Goal: Check status: Check status

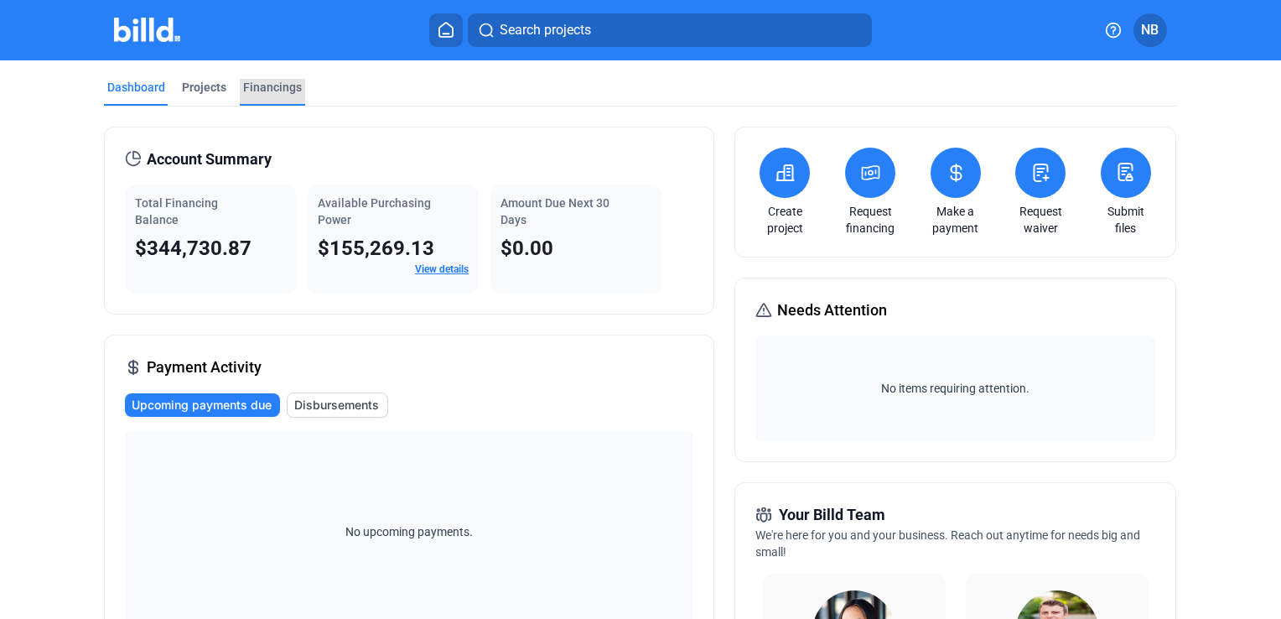
click at [279, 79] on div "Financings" at bounding box center [272, 87] width 59 height 17
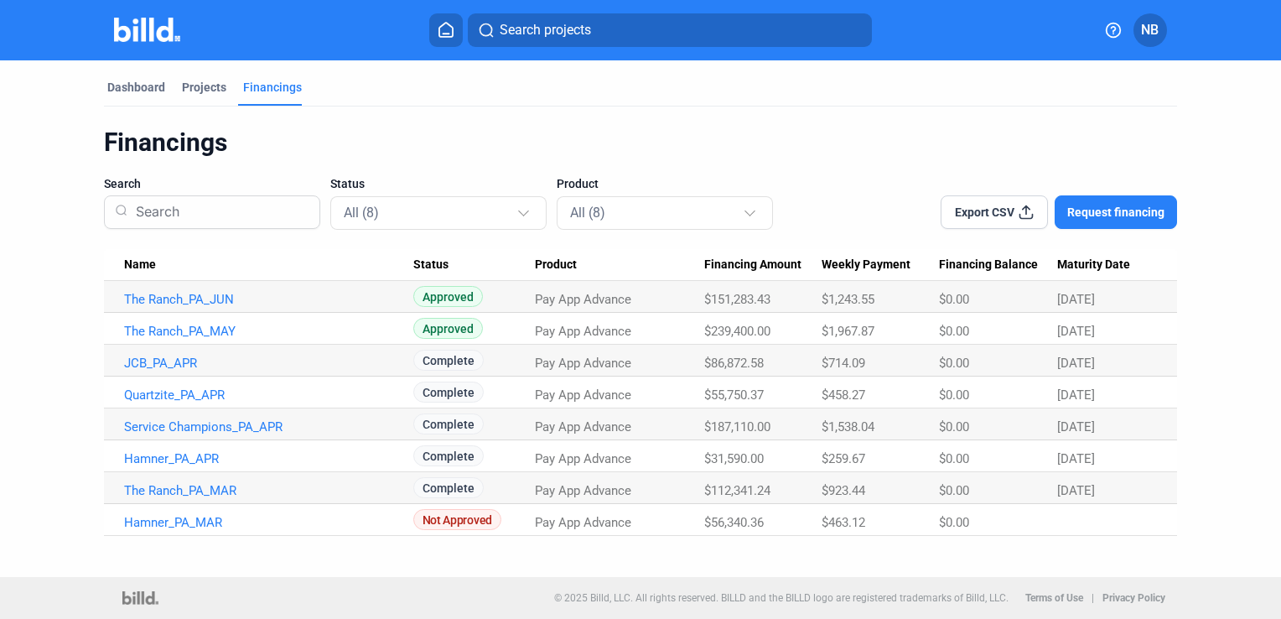
click at [214, 293] on link "The Ranch_PA_JUN" at bounding box center [268, 299] width 289 height 15
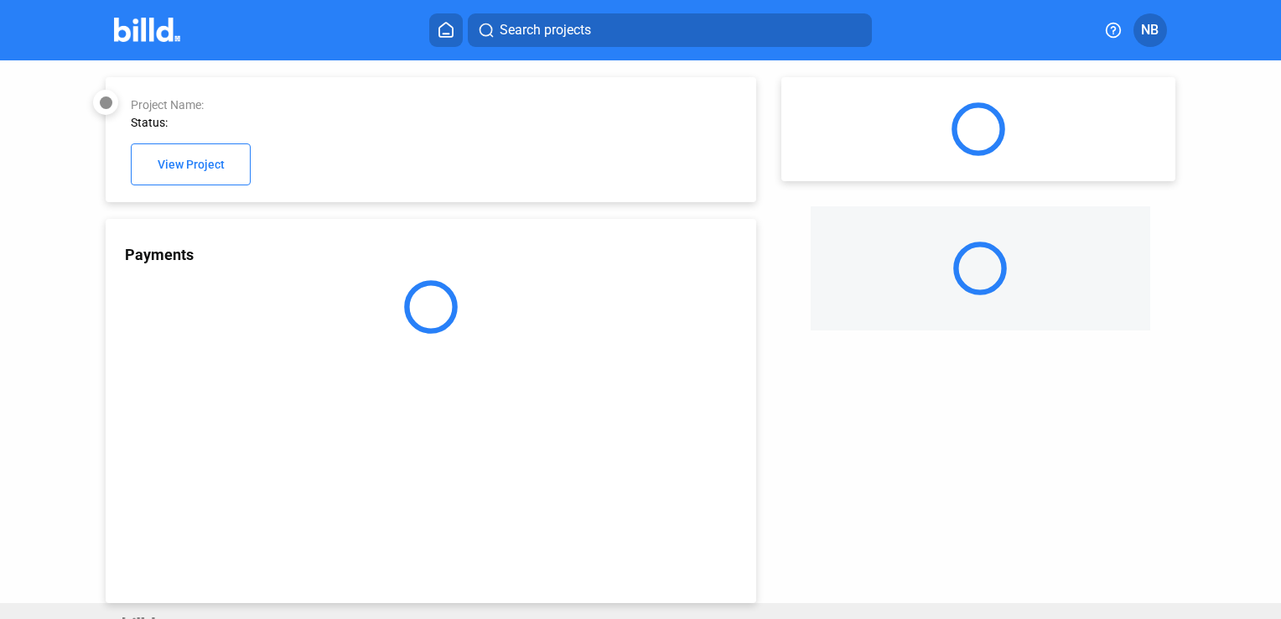
click at [203, 300] on div at bounding box center [431, 307] width 650 height 54
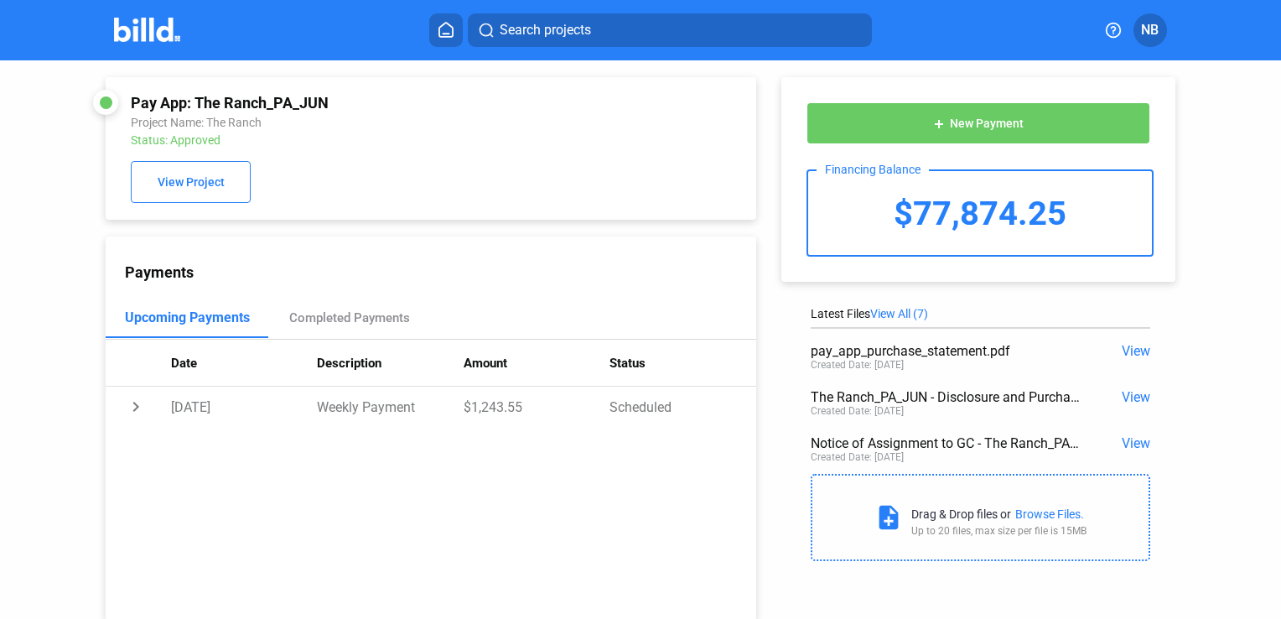
click at [1128, 347] on span "View" at bounding box center [1136, 351] width 29 height 16
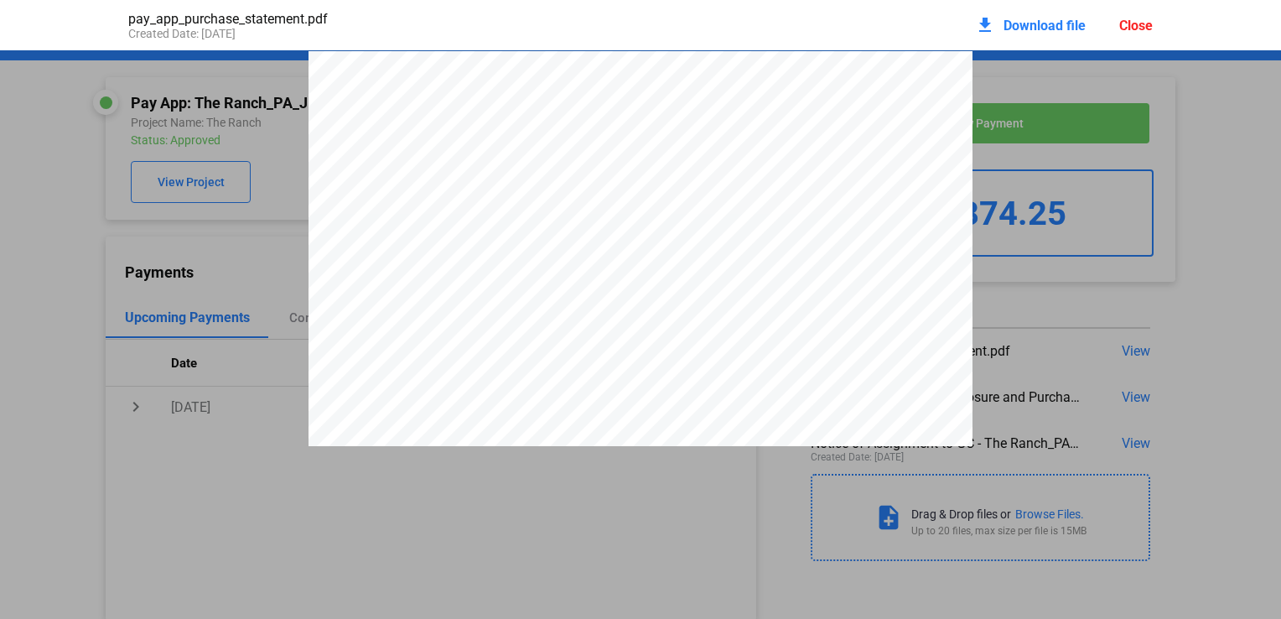
click at [329, 488] on pdf-viewer "OFFER SUMMARY – Factoring Transaction Funding Provided $185,597.36 This is how …" at bounding box center [640, 297] width 1281 height 495
click at [1142, 20] on div "Close" at bounding box center [1136, 26] width 34 height 16
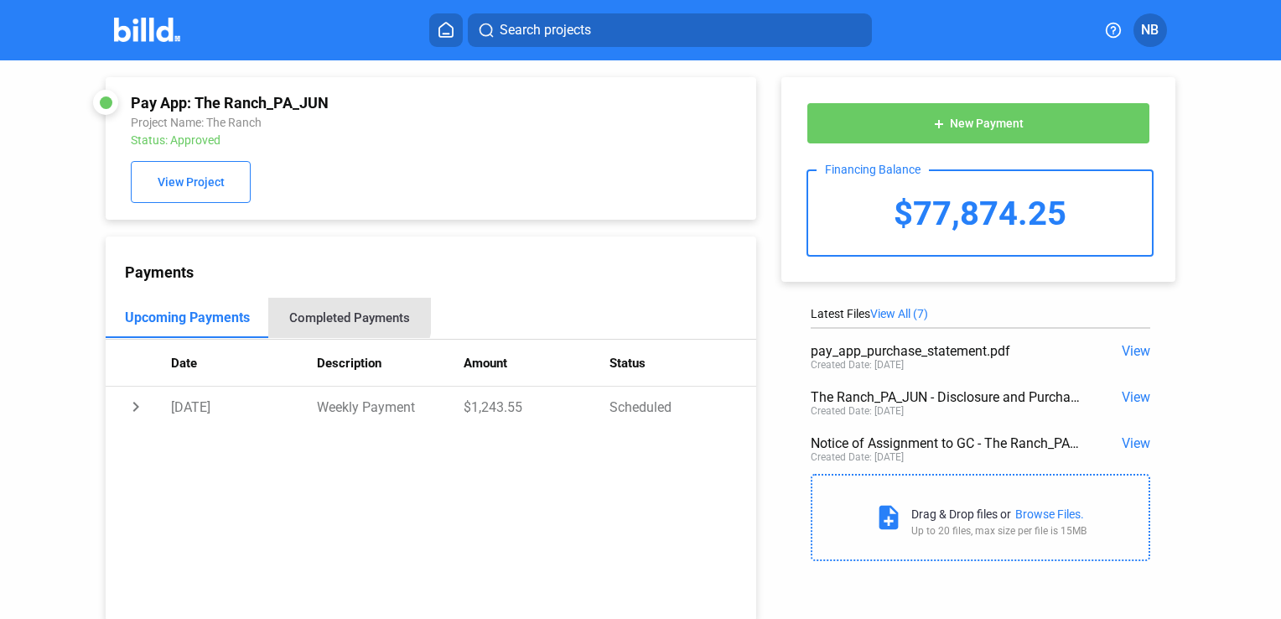
click at [341, 315] on div "Completed Payments" at bounding box center [349, 317] width 121 height 15
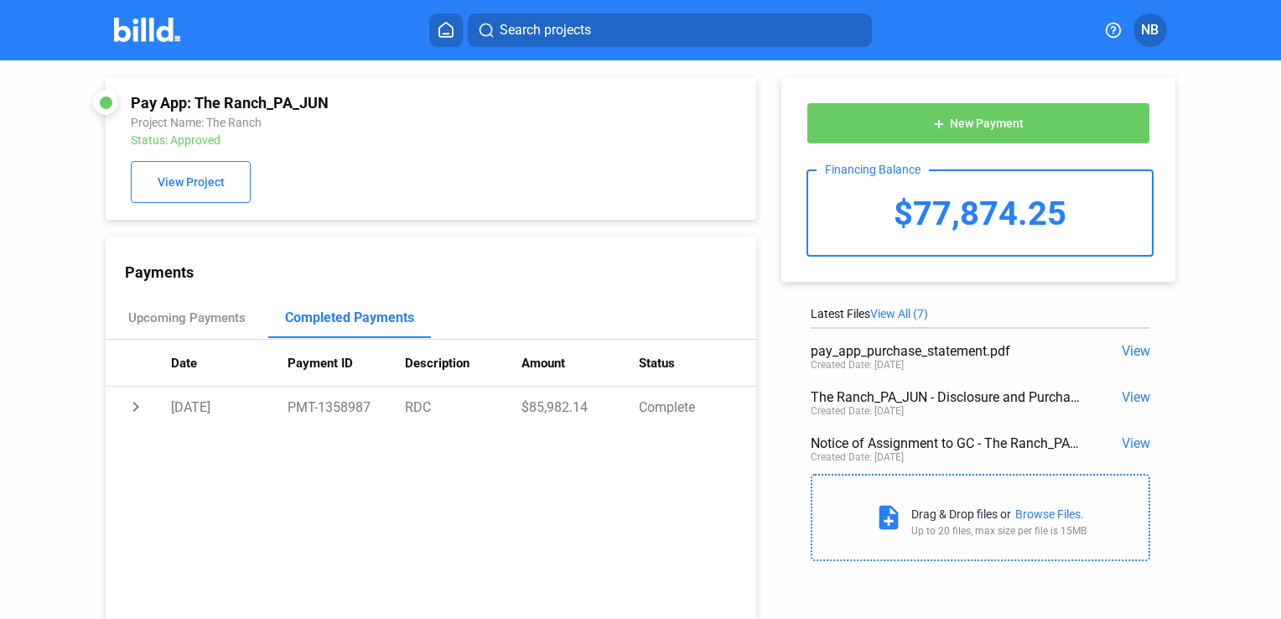
click at [1122, 348] on span "View" at bounding box center [1136, 351] width 29 height 16
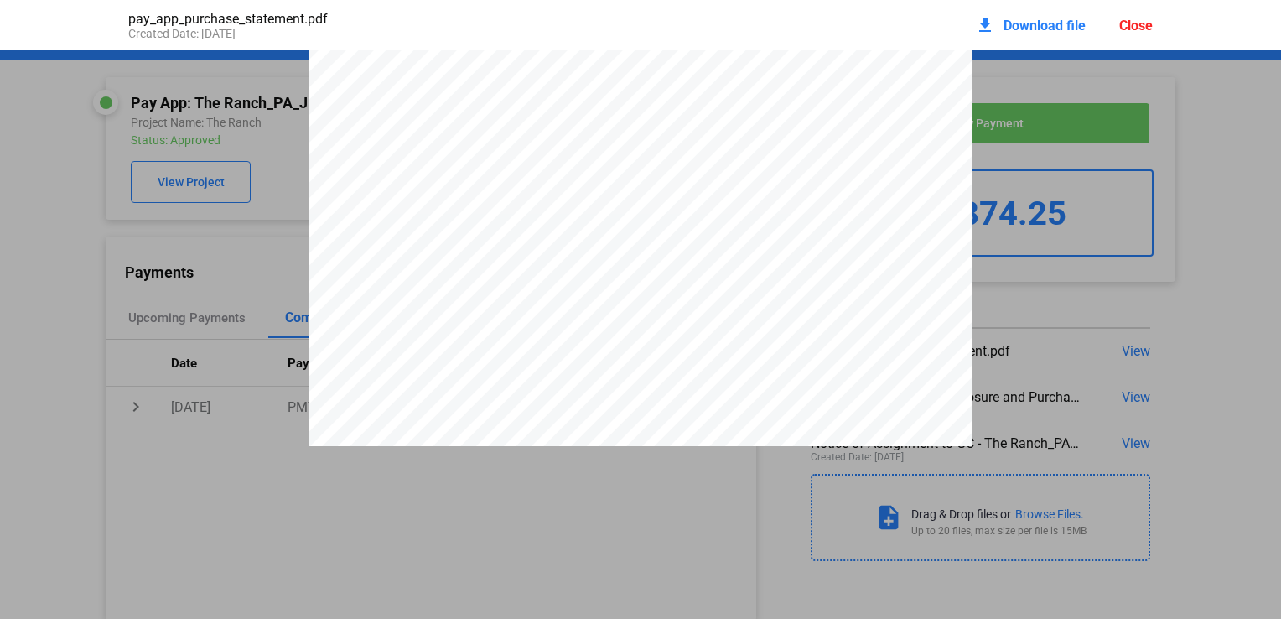
scroll to position [0, 0]
click at [1137, 29] on div "Close" at bounding box center [1136, 26] width 34 height 16
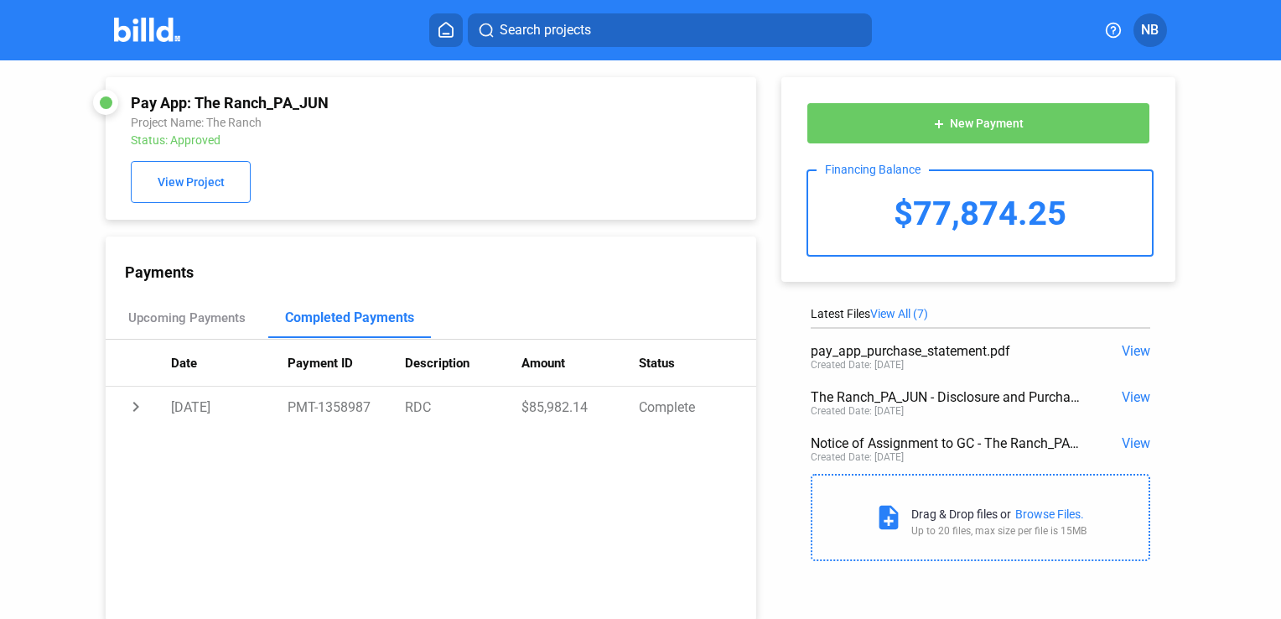
drag, startPoint x: 1063, startPoint y: 207, endPoint x: 909, endPoint y: 203, distance: 154.3
click at [909, 203] on div "$77,874.25" at bounding box center [980, 213] width 344 height 84
click at [158, 313] on div "Upcoming Payments" at bounding box center [186, 317] width 117 height 15
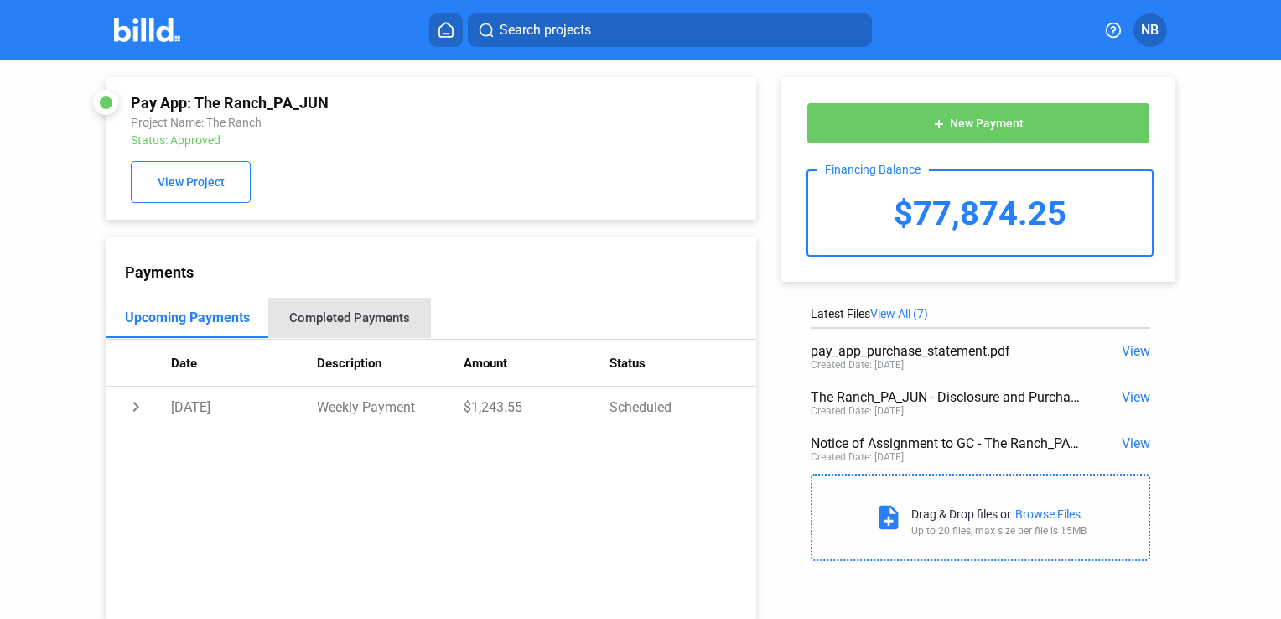
drag, startPoint x: 377, startPoint y: 323, endPoint x: 460, endPoint y: 303, distance: 85.2
click at [377, 322] on div "Completed Payments" at bounding box center [349, 317] width 121 height 15
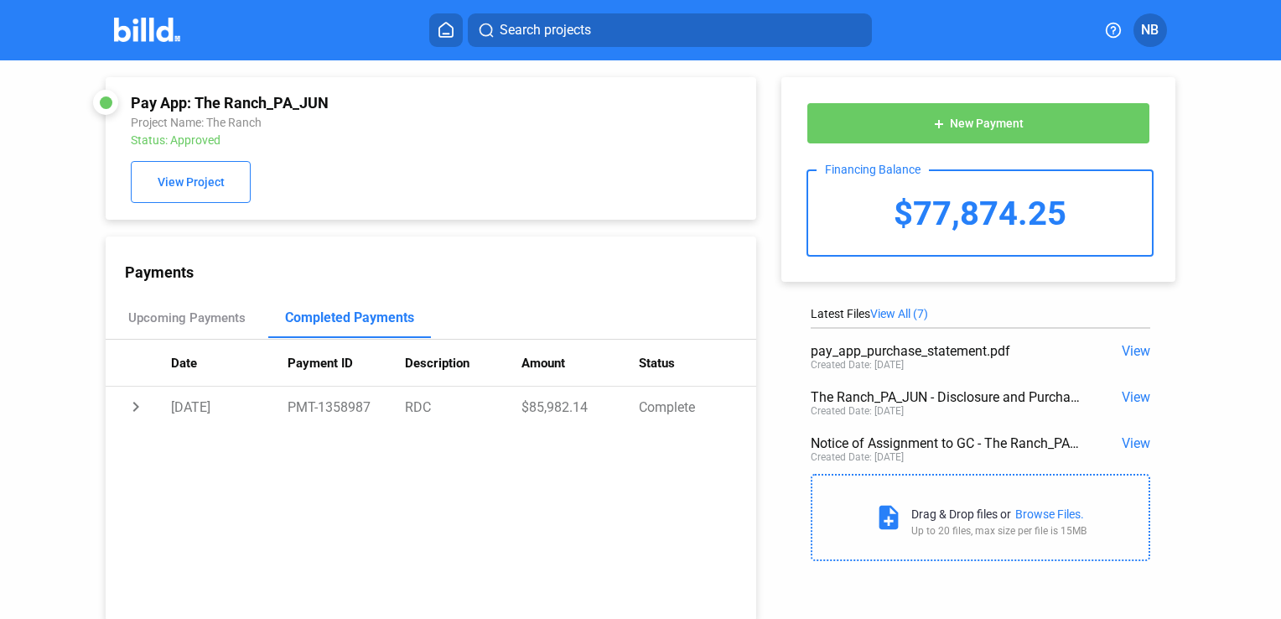
click at [1131, 350] on span "View" at bounding box center [1136, 351] width 29 height 16
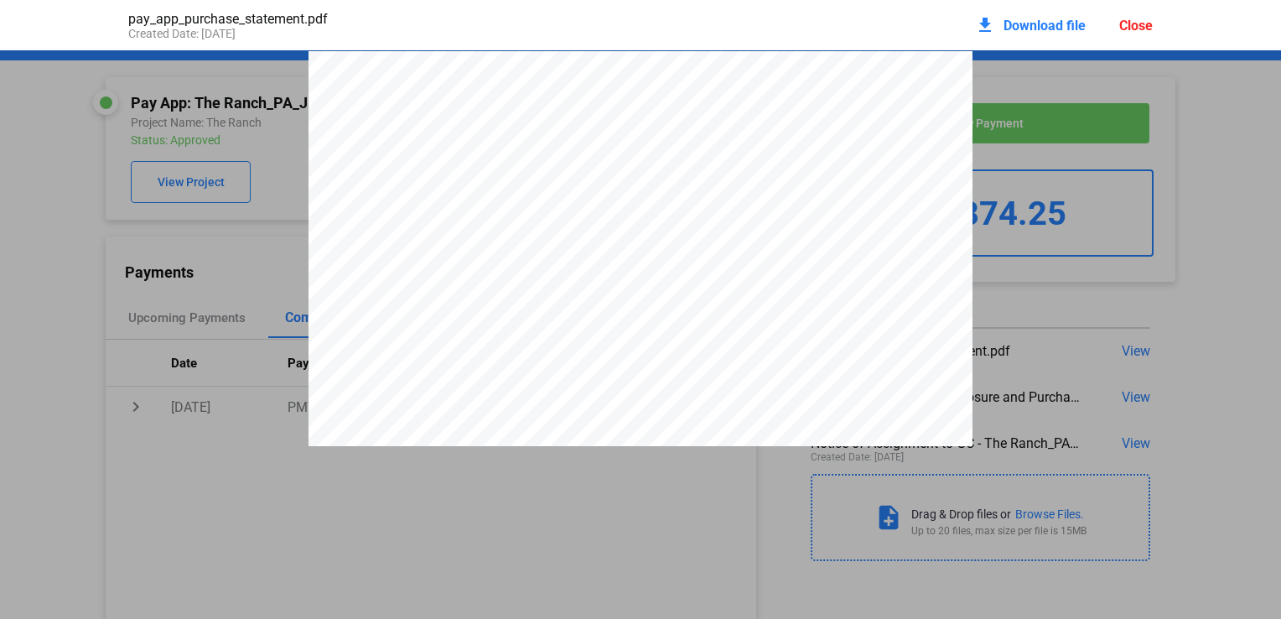
click at [1137, 35] on div "download Download file Close" at bounding box center [1064, 25] width 178 height 37
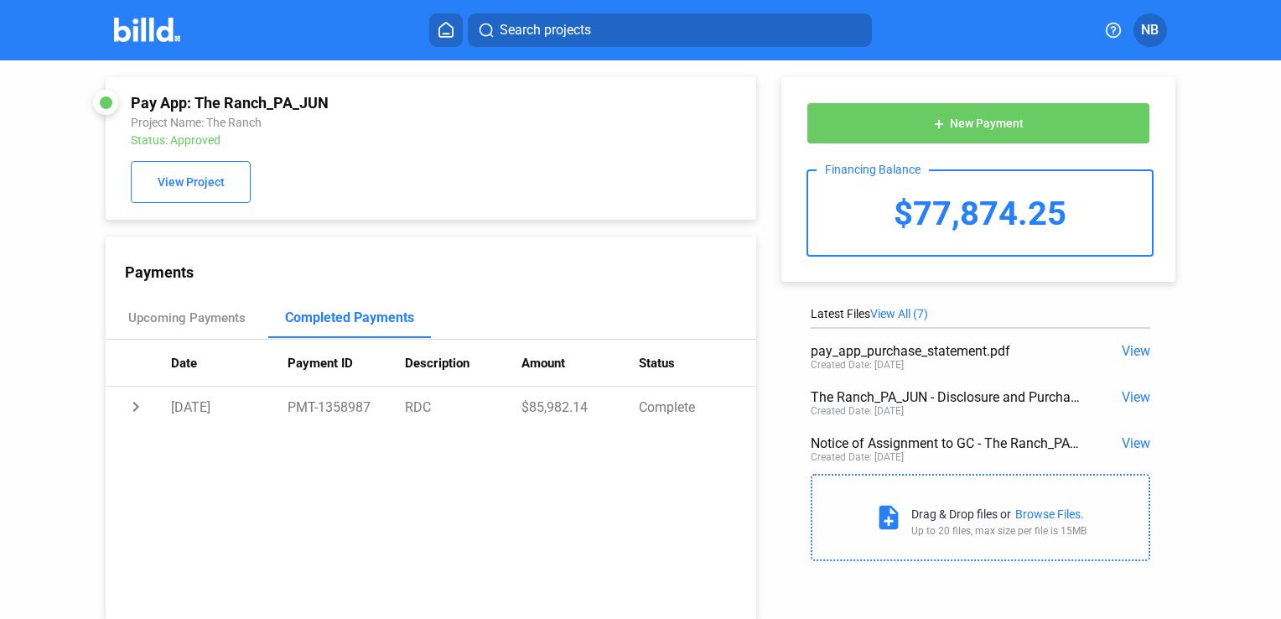
click at [358, 165] on div "Pay App: The Ranch_PA_JUN Project Name: The Ranch Status: Approved View Project" at bounding box center [430, 148] width 599 height 109
click at [1040, 210] on div "$77,874.25" at bounding box center [980, 213] width 344 height 84
drag, startPoint x: 1054, startPoint y: 209, endPoint x: 919, endPoint y: 201, distance: 135.2
click at [919, 201] on div "$77,874.25" at bounding box center [980, 213] width 344 height 84
drag, startPoint x: 195, startPoint y: 320, endPoint x: 236, endPoint y: 303, distance: 44.4
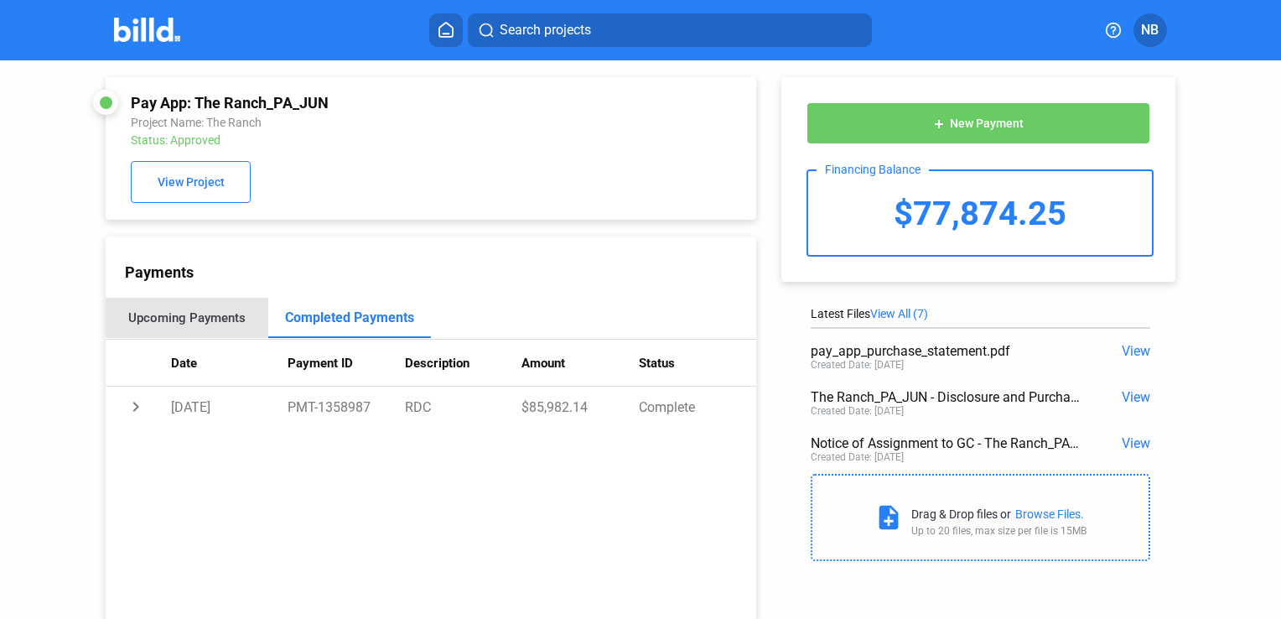
click at [195, 319] on div "Upcoming Payments" at bounding box center [186, 317] width 117 height 15
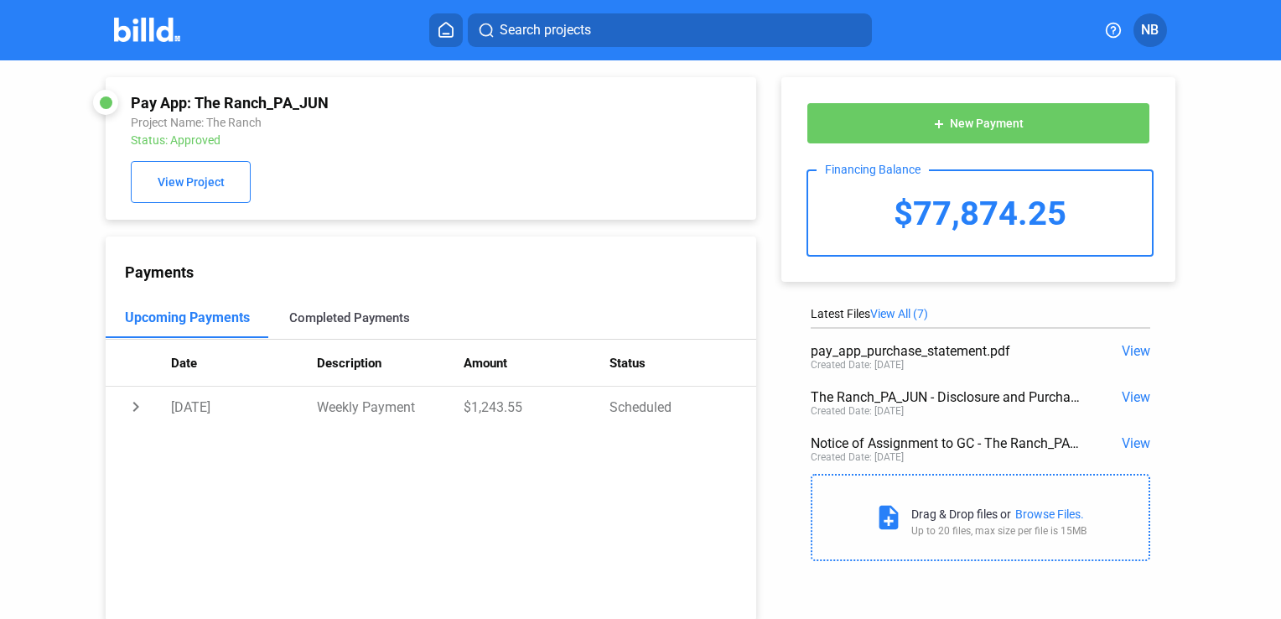
click at [376, 320] on div "Completed Payments" at bounding box center [349, 317] width 121 height 15
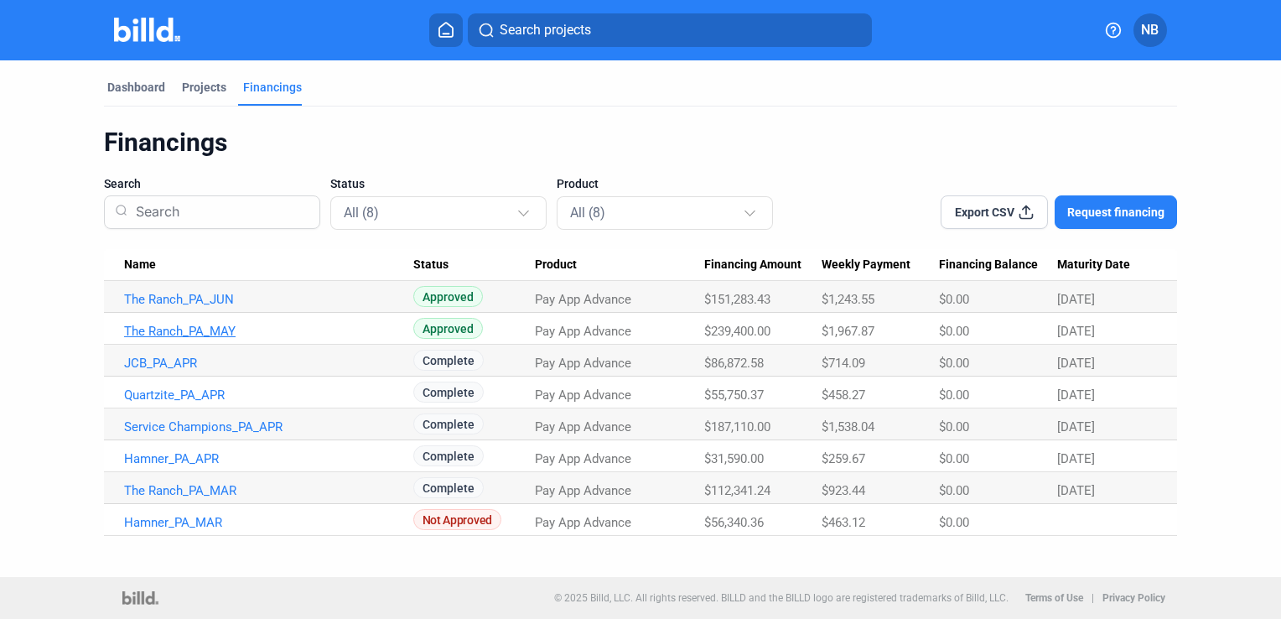
click at [209, 327] on link "The Ranch_PA_MAY" at bounding box center [268, 331] width 289 height 15
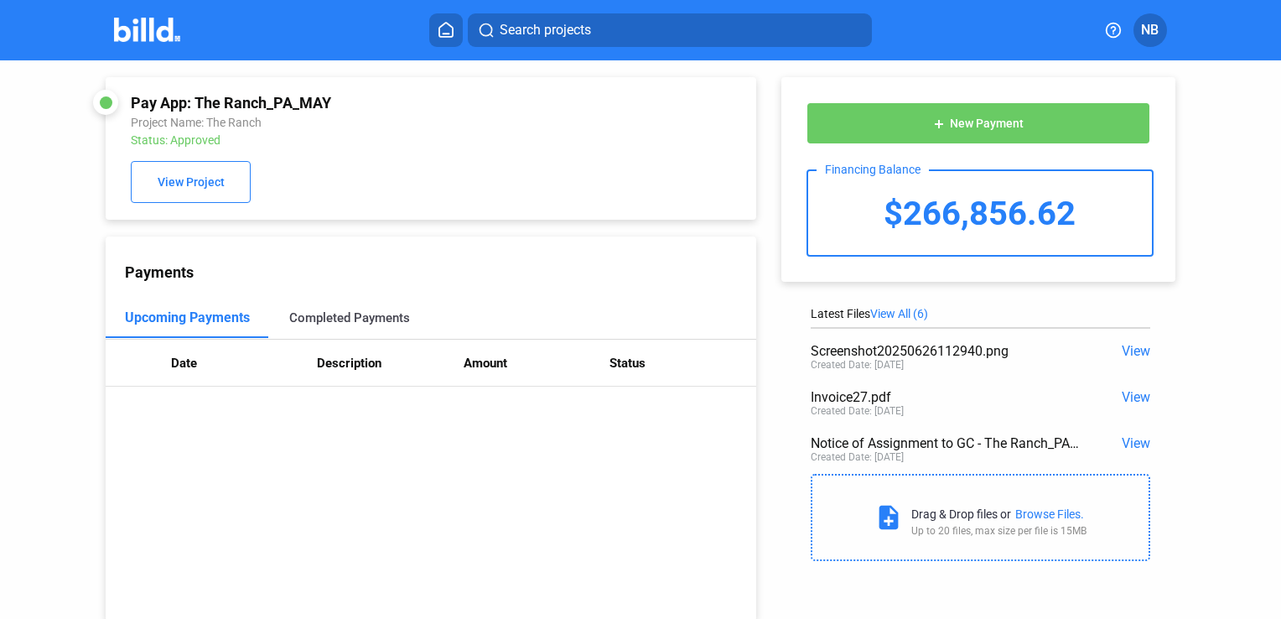
click at [342, 310] on div "Completed Payments" at bounding box center [349, 318] width 163 height 40
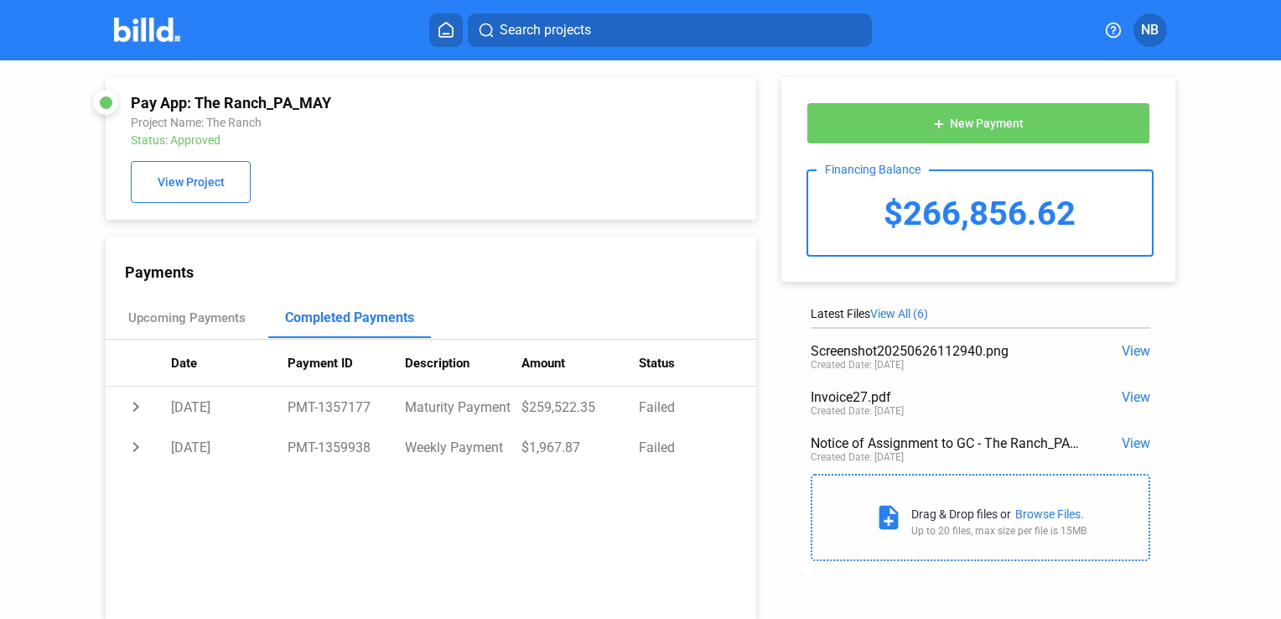
click at [158, 32] on img at bounding box center [147, 30] width 66 height 24
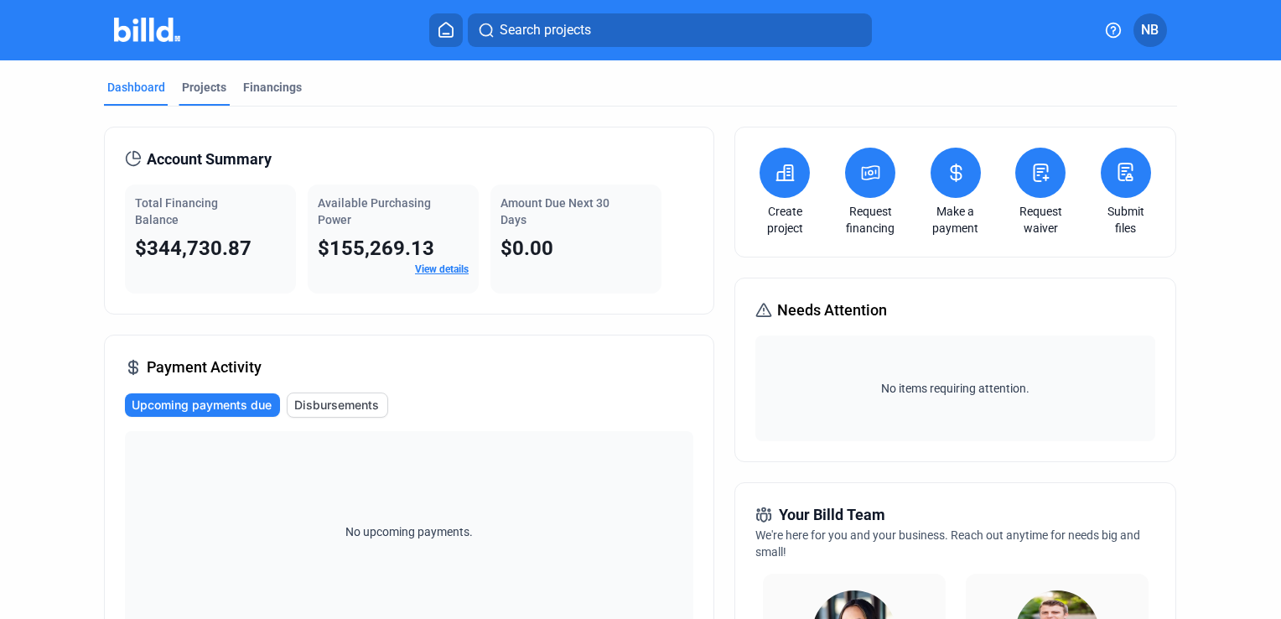
click at [215, 89] on div "Projects" at bounding box center [204, 87] width 44 height 17
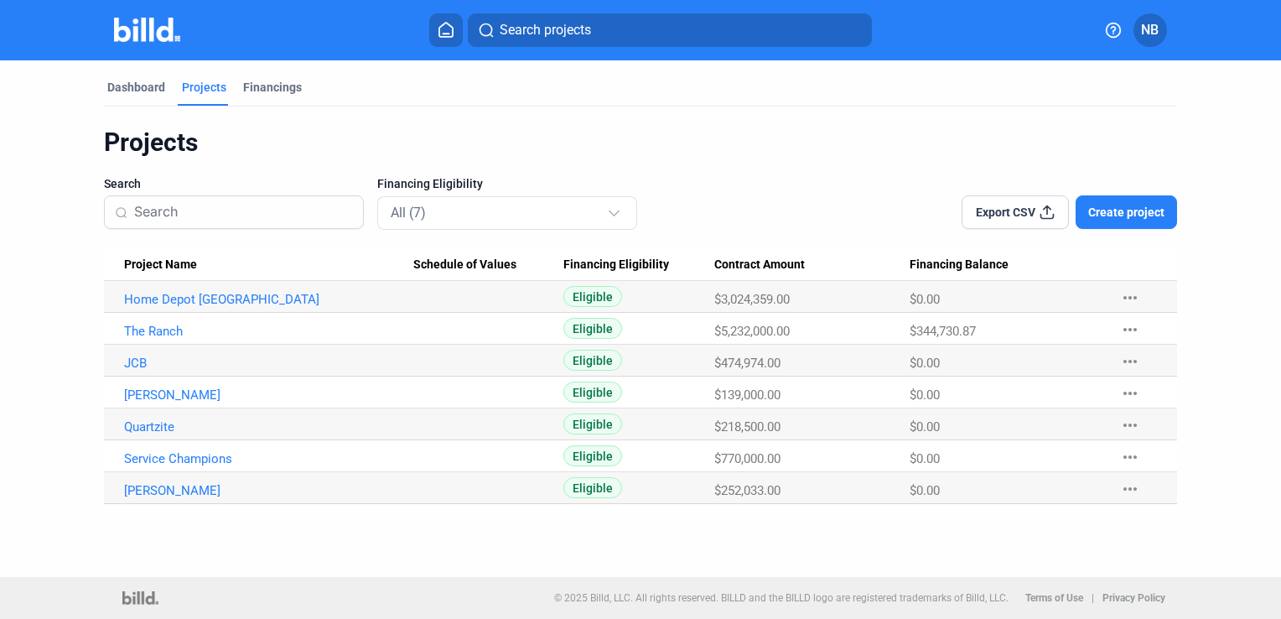
drag, startPoint x: 178, startPoint y: 329, endPoint x: 325, endPoint y: 309, distance: 148.9
click at [179, 329] on link "The Ranch" at bounding box center [268, 331] width 289 height 15
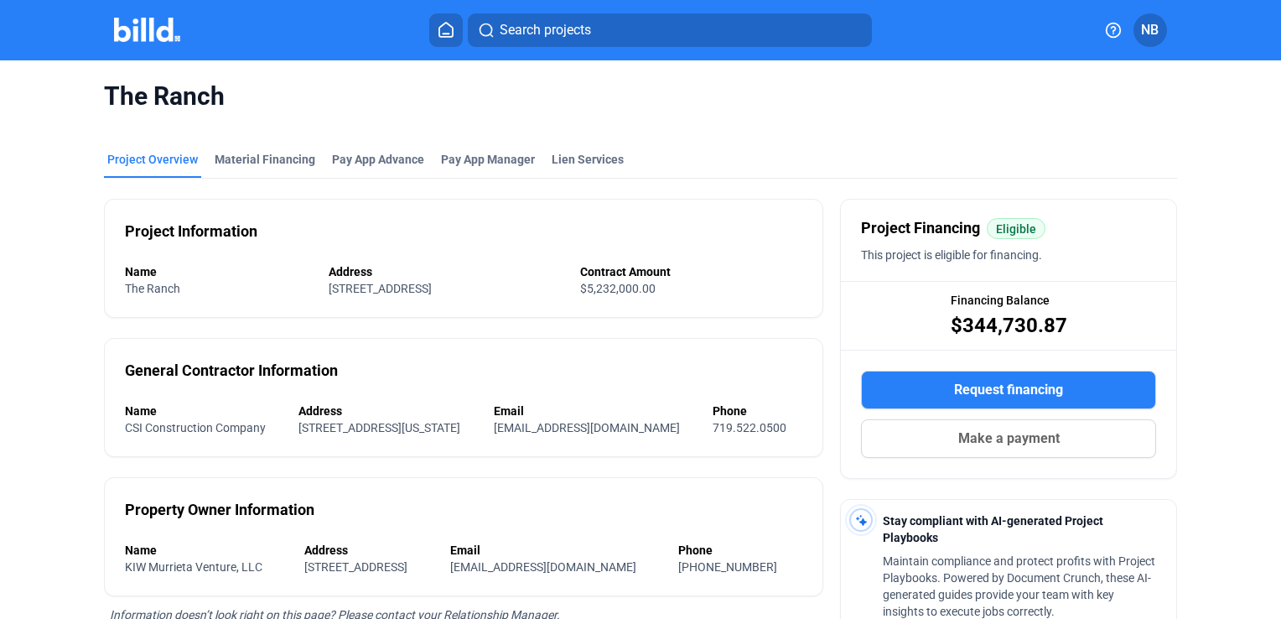
click at [169, 164] on div "Project Overview" at bounding box center [152, 159] width 91 height 17
click at [154, 26] on img at bounding box center [147, 30] width 66 height 24
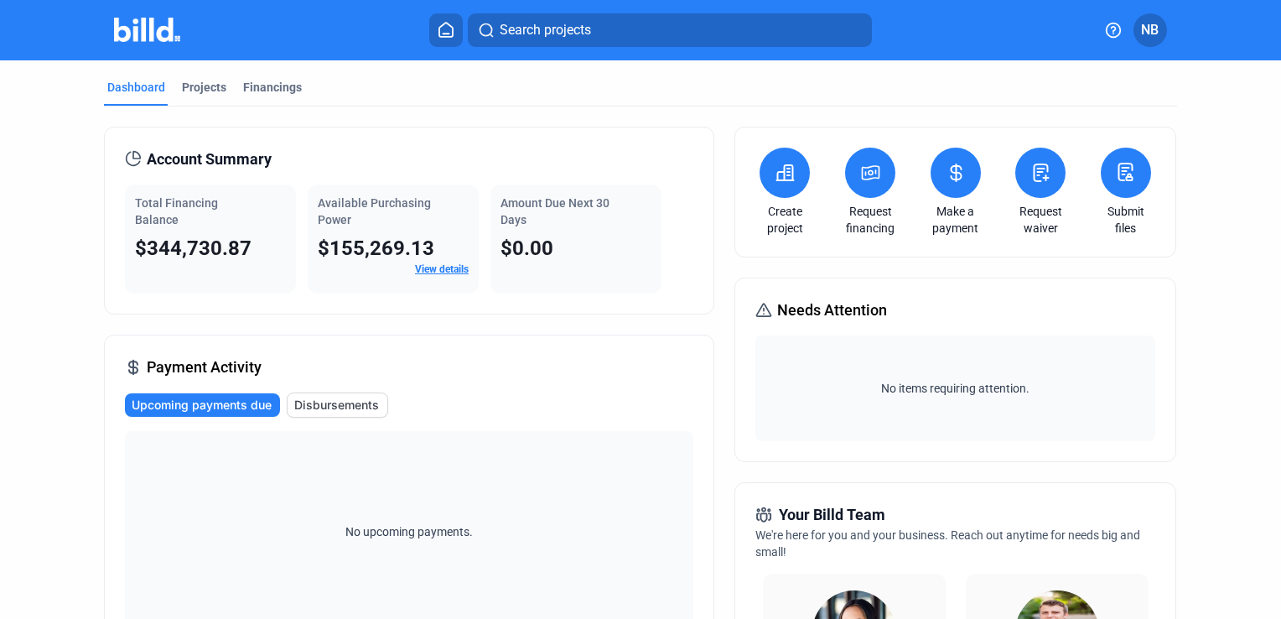
click at [448, 271] on link "View details" at bounding box center [442, 269] width 54 height 12
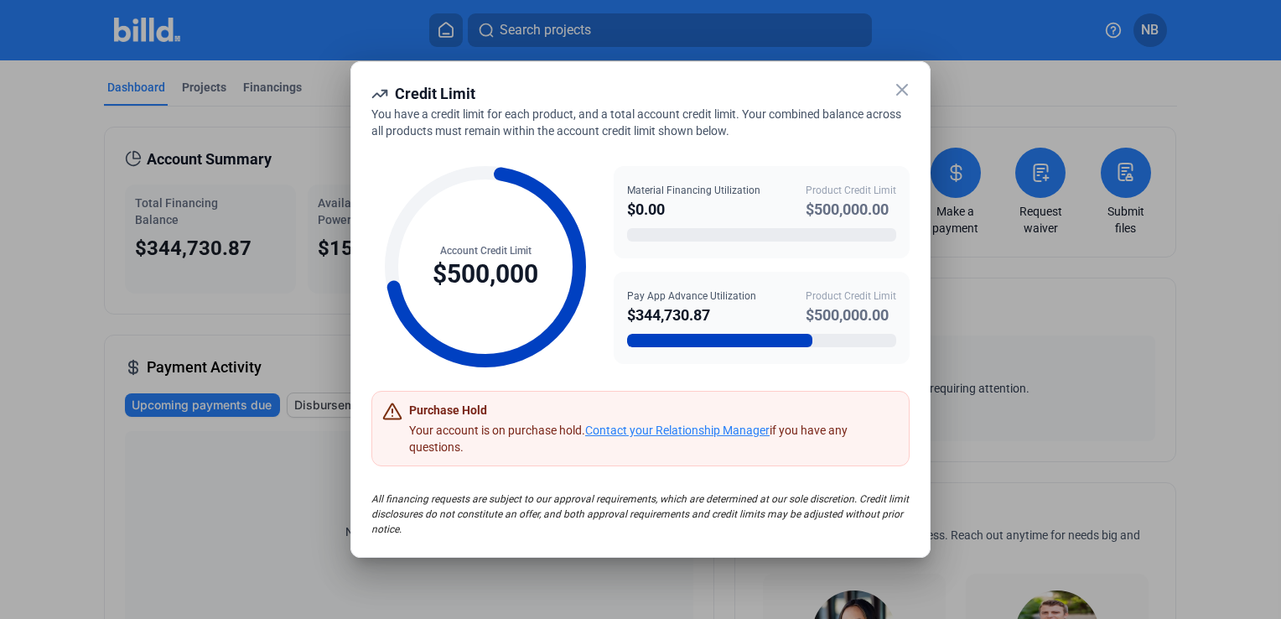
click at [894, 94] on icon at bounding box center [902, 90] width 20 height 20
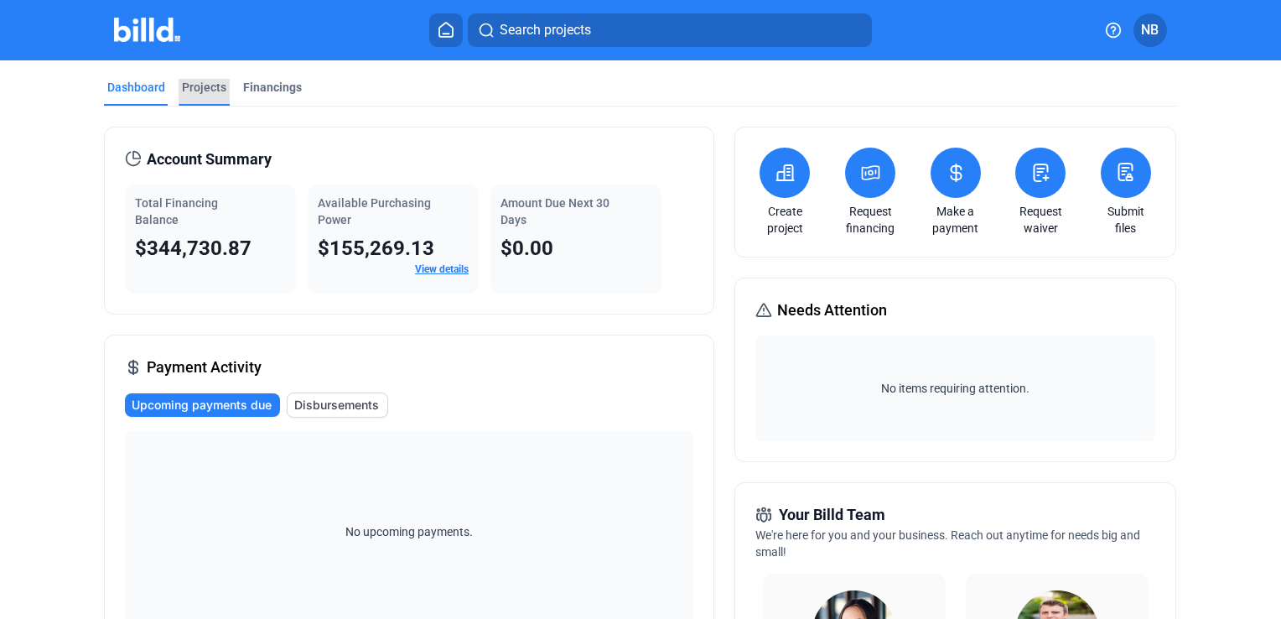
click at [208, 89] on div "Projects" at bounding box center [204, 87] width 44 height 17
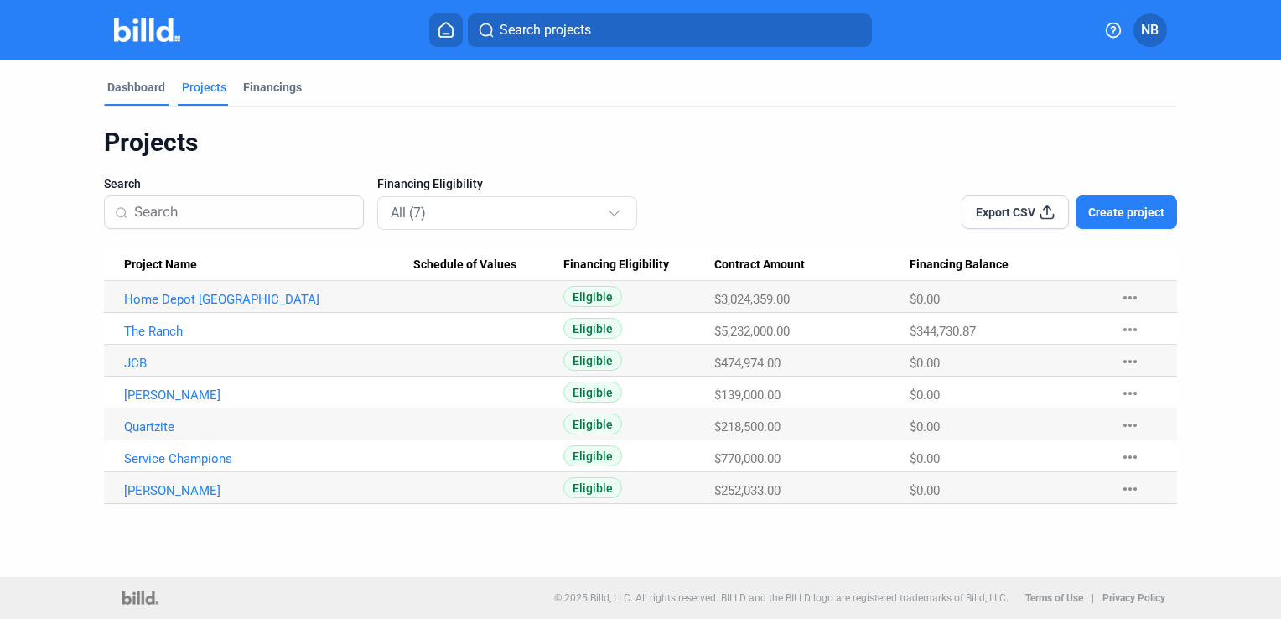
click at [137, 91] on div "Dashboard" at bounding box center [136, 87] width 58 height 17
